Goal: Information Seeking & Learning: Learn about a topic

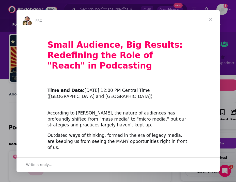
click at [211, 21] on span "Close" at bounding box center [210, 19] width 18 height 18
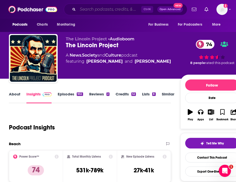
click at [94, 7] on input "Search podcasts, credits, & more..." at bounding box center [109, 9] width 63 height 8
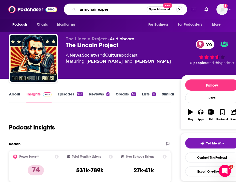
type input "armchair expert"
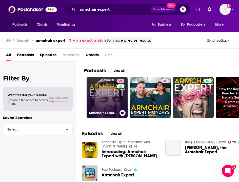
click at [109, 88] on link "93 Armchair Expert with [PERSON_NAME]" at bounding box center [107, 97] width 41 height 41
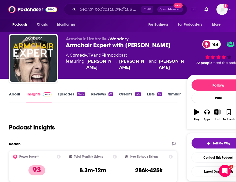
click at [16, 95] on link "About" at bounding box center [14, 98] width 11 height 12
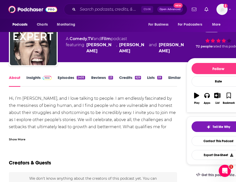
scroll to position [25, 0]
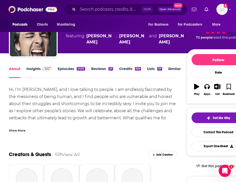
click at [17, 131] on div "Show More" at bounding box center [17, 130] width 16 height 5
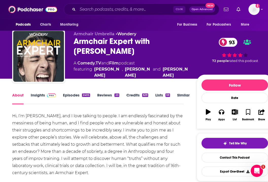
scroll to position [0, 0]
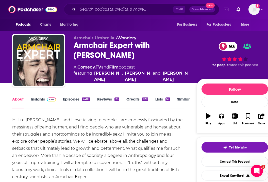
click at [38, 98] on link "Insights" at bounding box center [43, 103] width 25 height 12
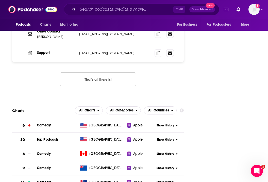
scroll to position [609, 0]
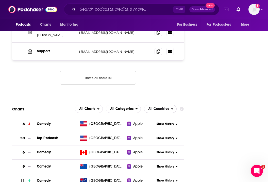
click at [168, 107] on span "All Countries" at bounding box center [158, 109] width 21 height 4
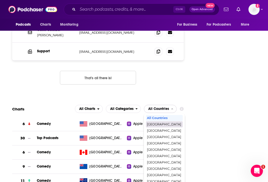
click at [160, 121] on div "[GEOGRAPHIC_DATA]" at bounding box center [164, 124] width 37 height 6
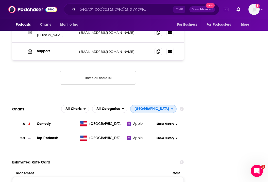
click at [168, 107] on span "[GEOGRAPHIC_DATA]" at bounding box center [151, 109] width 34 height 4
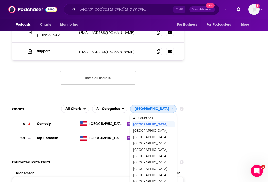
click at [155, 115] on div "All Countries" at bounding box center [153, 118] width 42 height 6
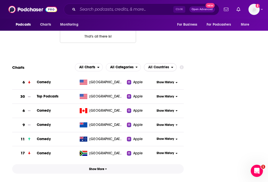
scroll to position [659, 0]
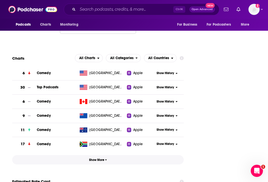
click at [106, 158] on icon "button" at bounding box center [106, 159] width 2 height 3
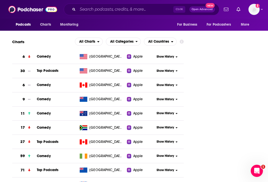
scroll to position [685, 0]
